Goal: Find specific page/section: Find specific page/section

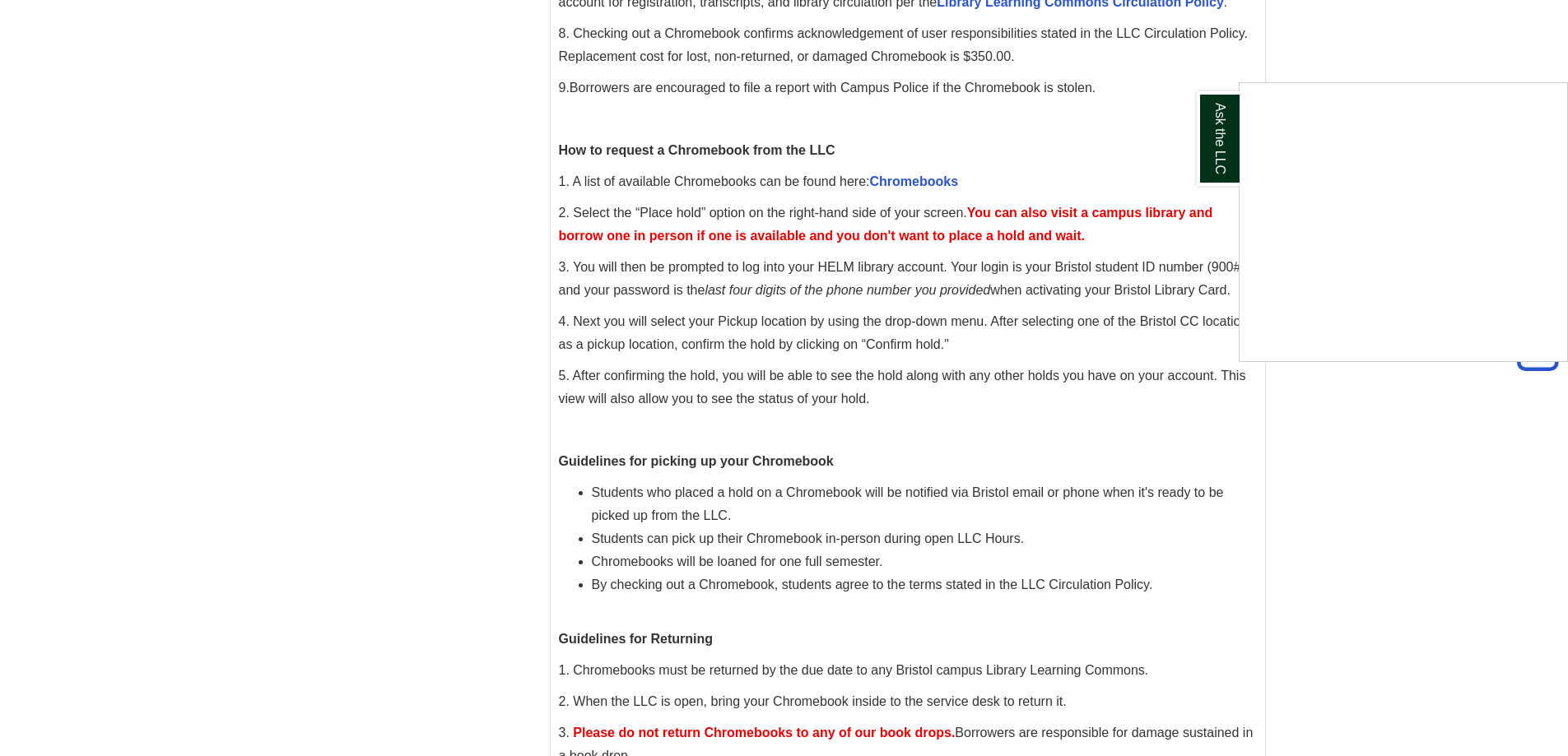
scroll to position [602, 0]
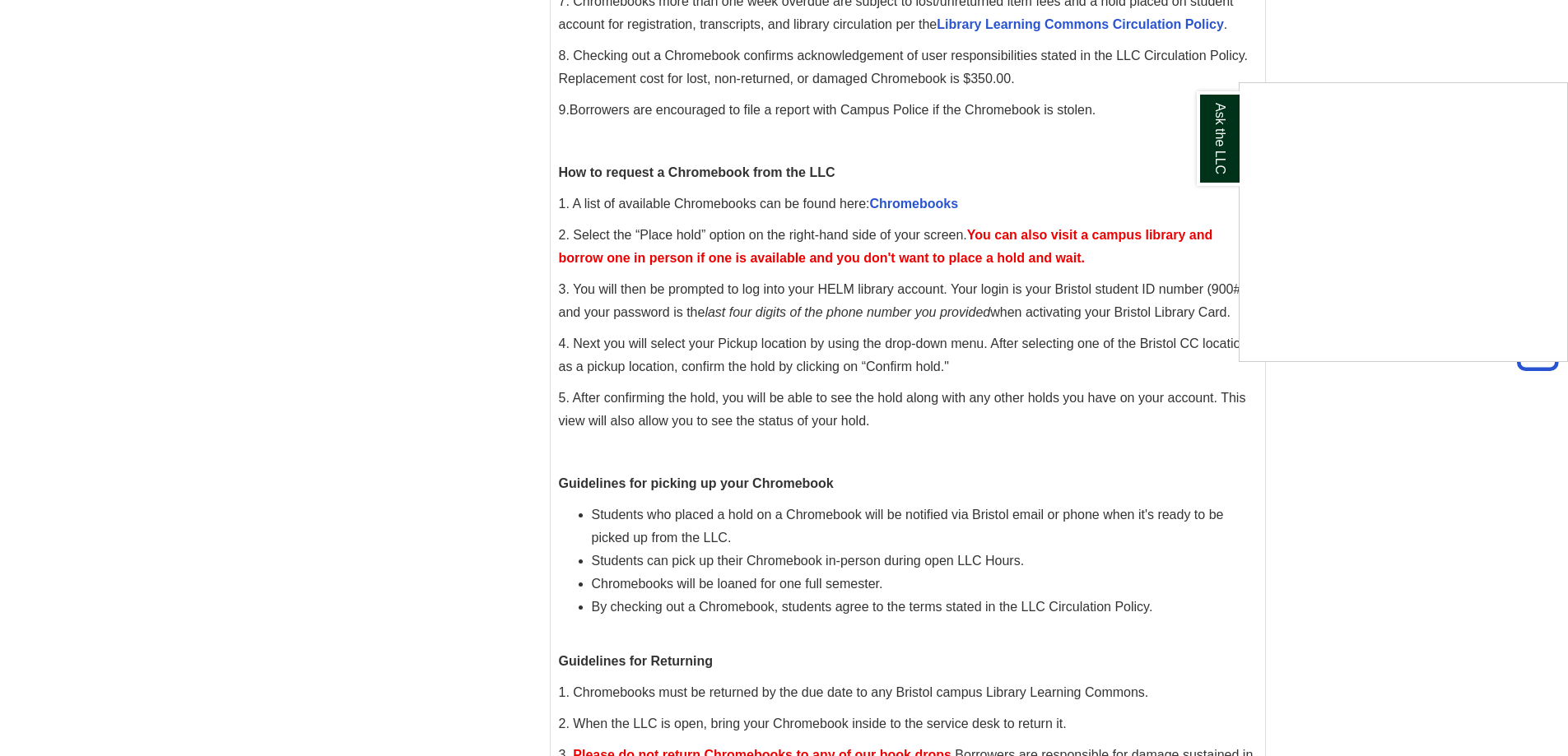
click at [930, 203] on div "Ask the LLC" at bounding box center [784, 378] width 1568 height 756
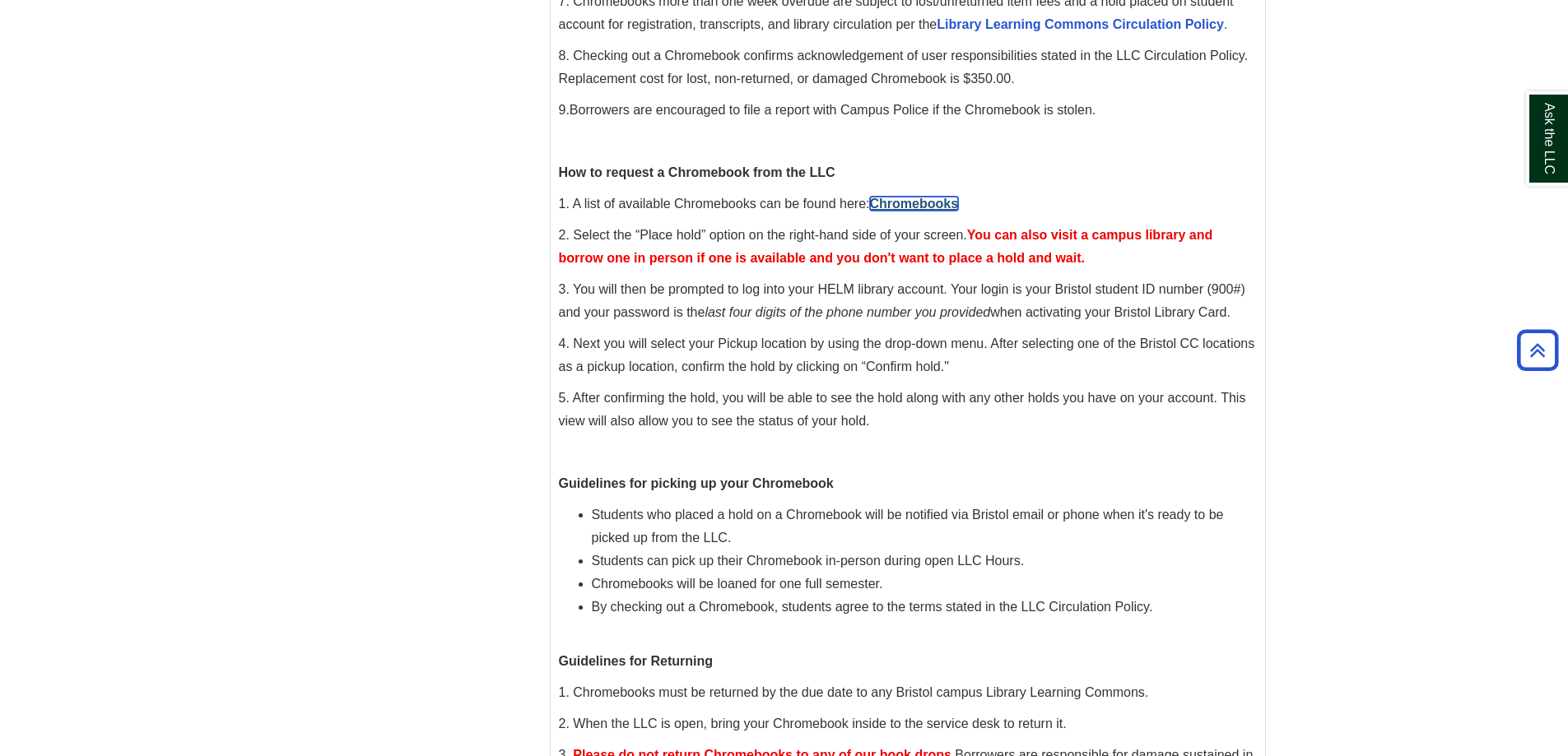
click at [930, 203] on link "Chromebooks" at bounding box center [914, 204] width 89 height 14
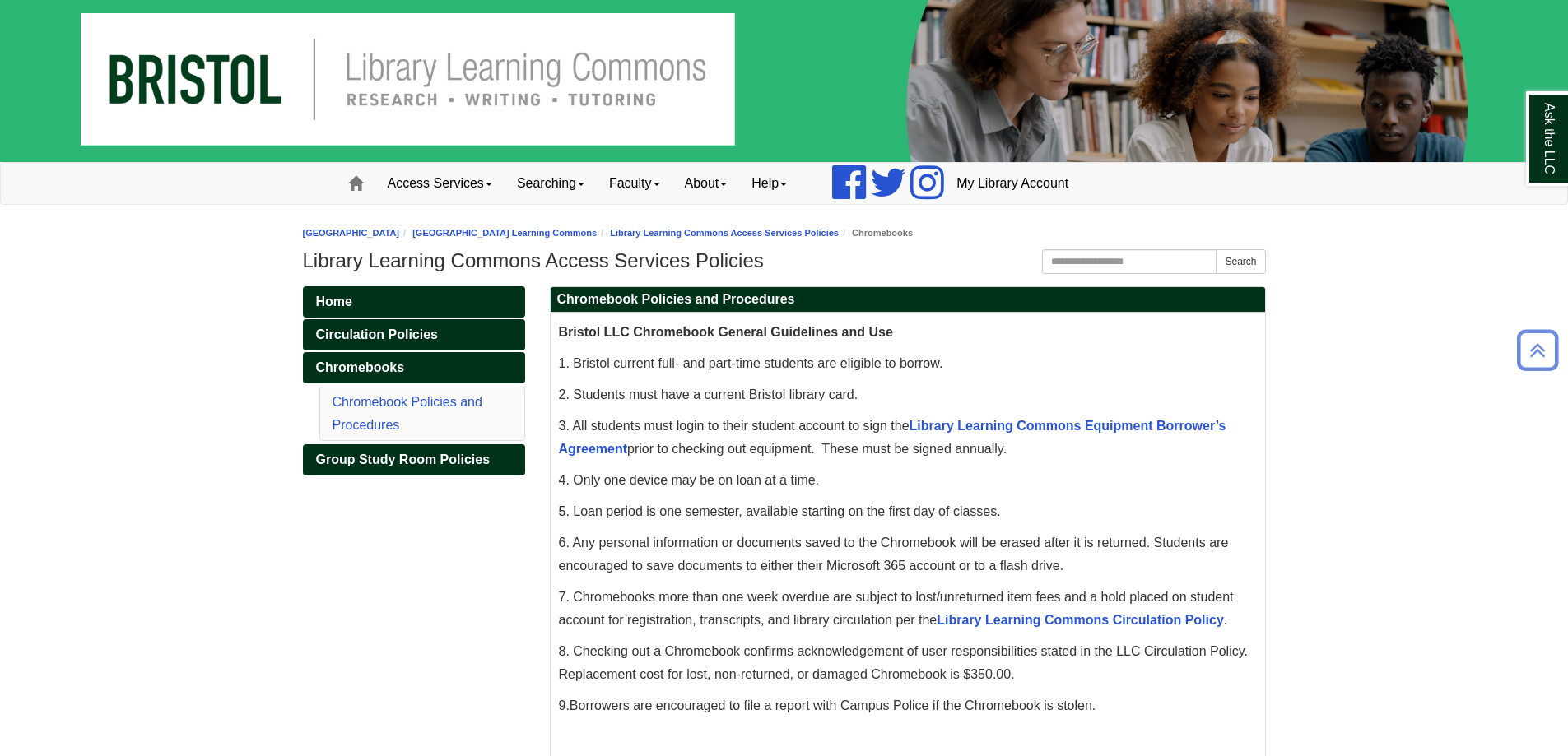
scroll to position [0, 0]
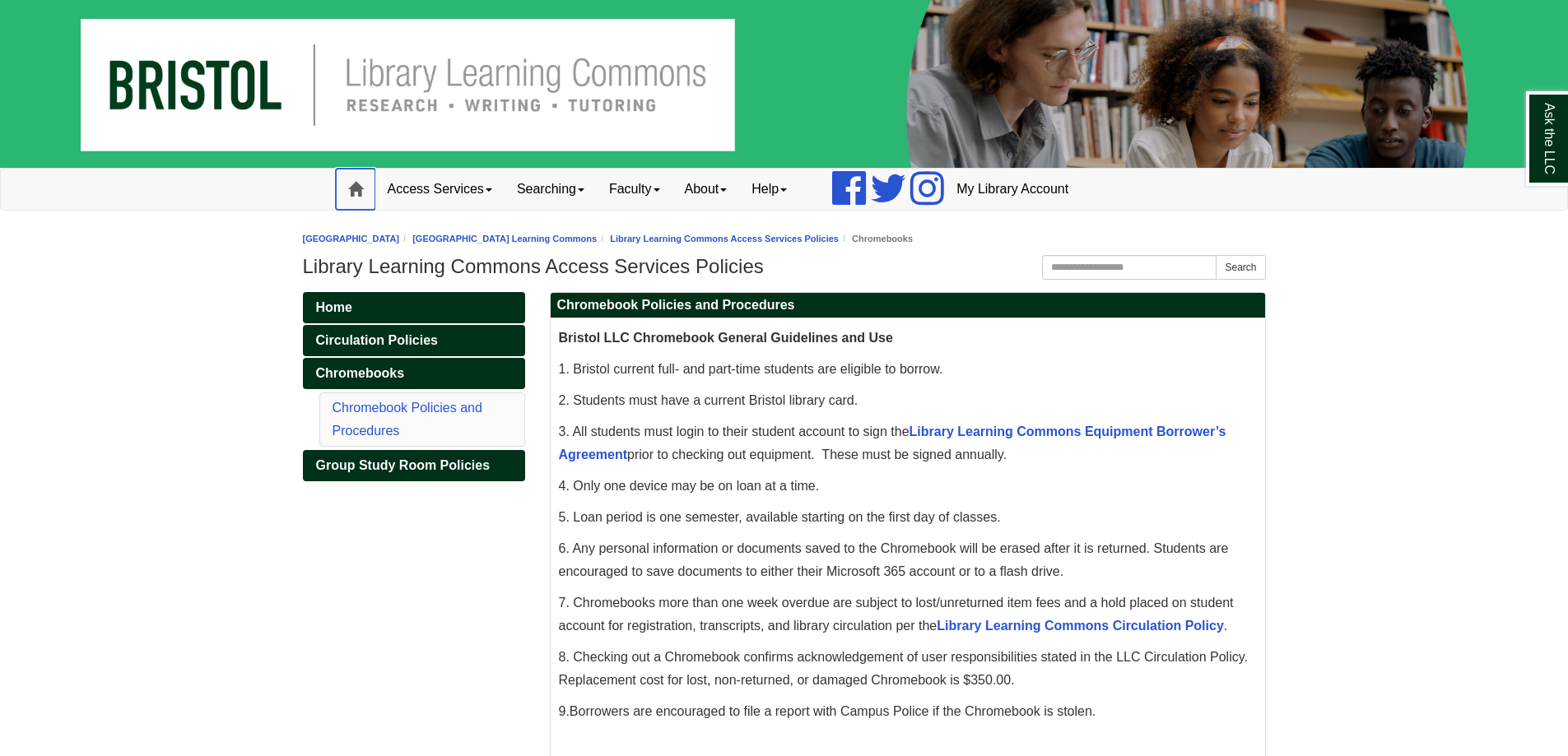
click at [355, 185] on span at bounding box center [355, 188] width 14 height 14
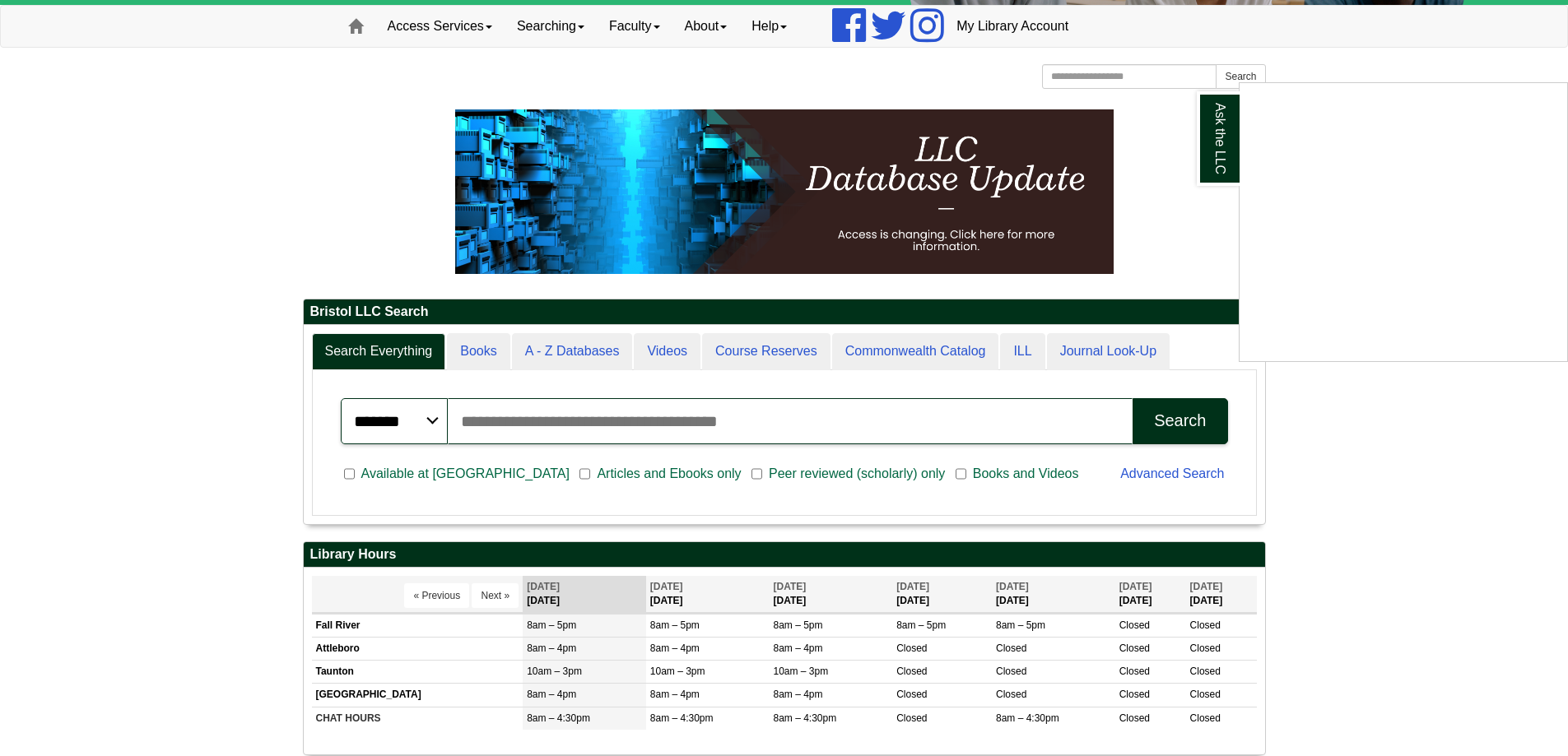
scroll to position [164, 0]
